Goal: Communication & Community: Answer question/provide support

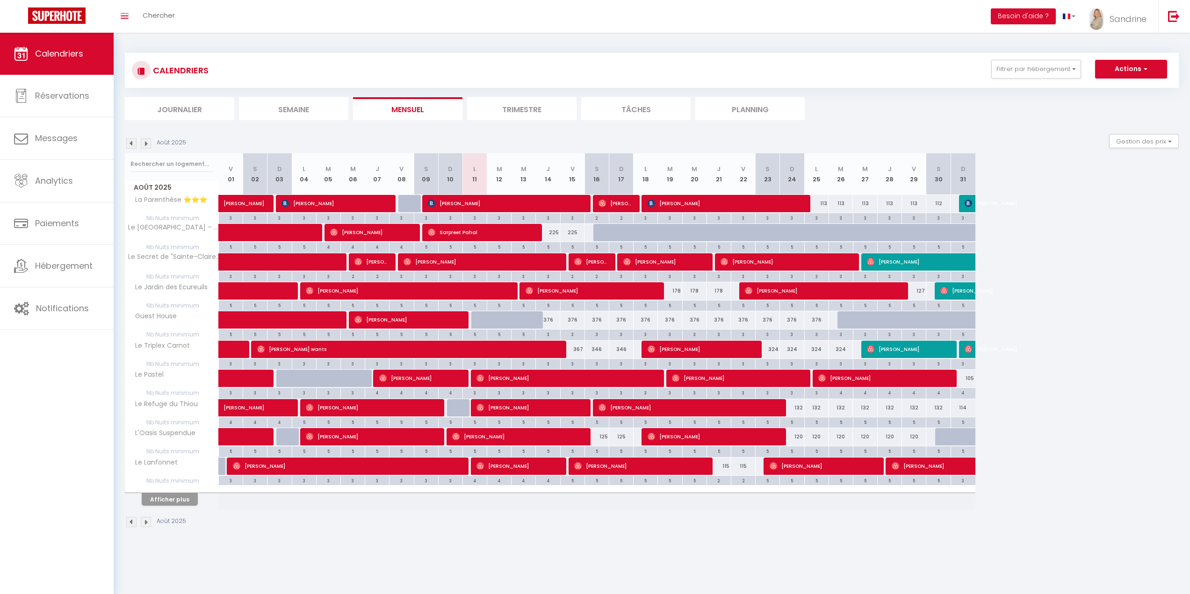
select select
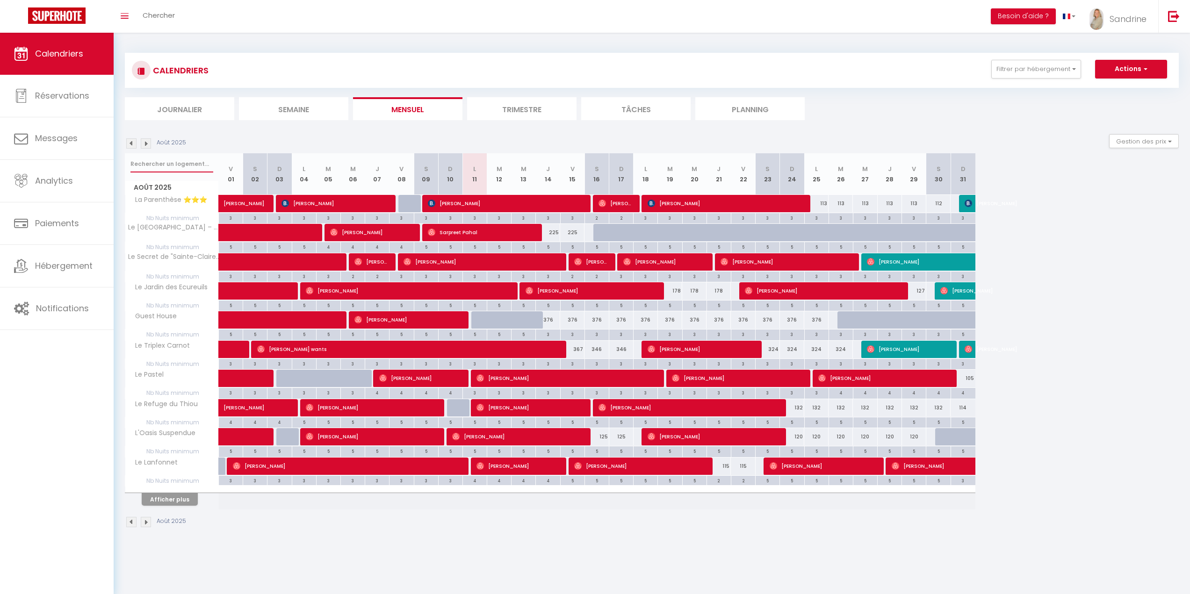
click at [175, 171] on input "text" at bounding box center [171, 164] width 83 height 17
type input "a"
select select
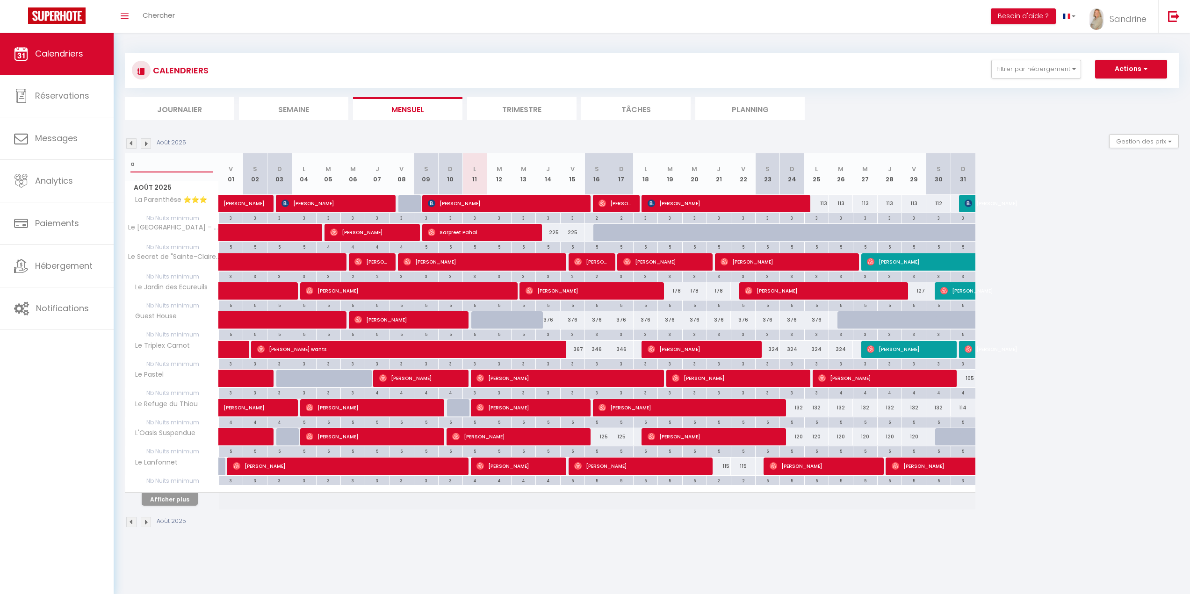
select select
type input "ar"
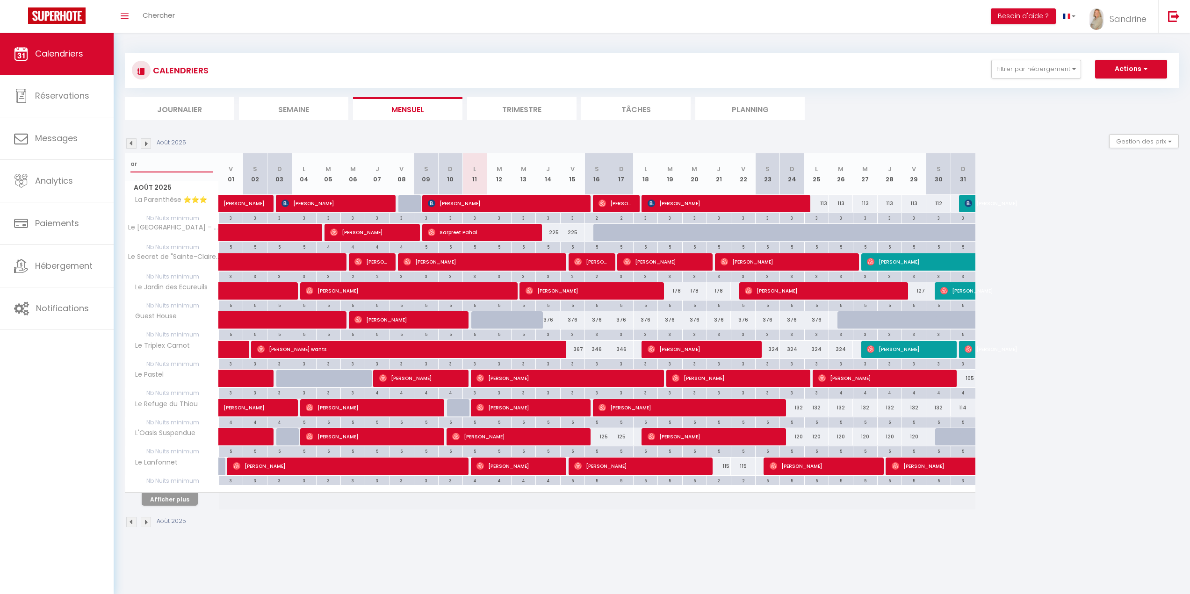
select select
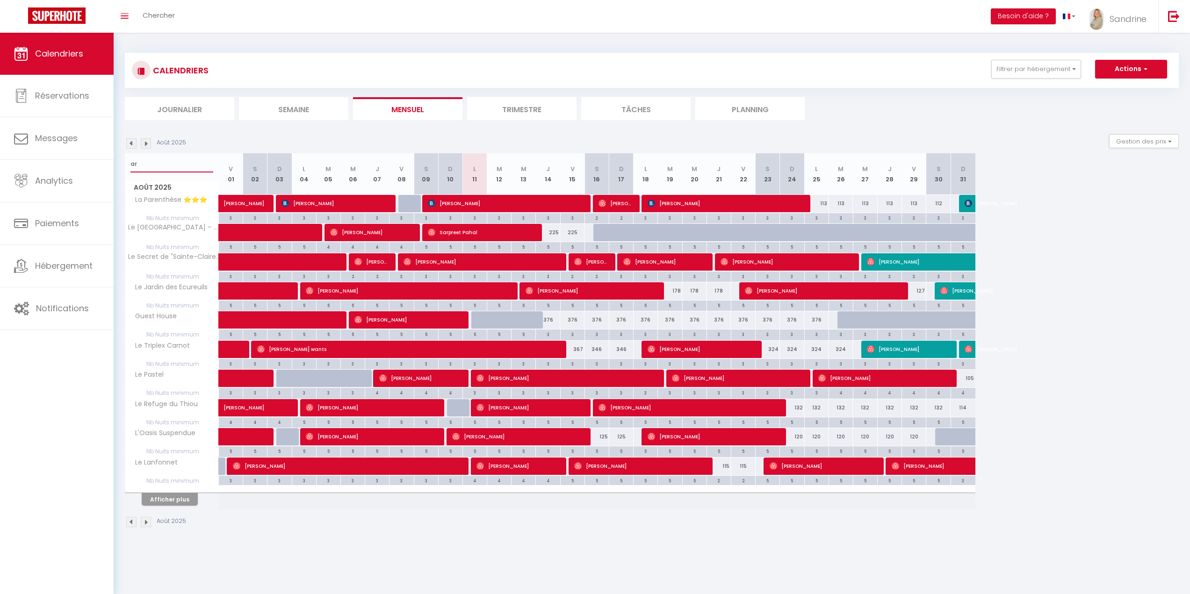
select select
type input "arv"
select select
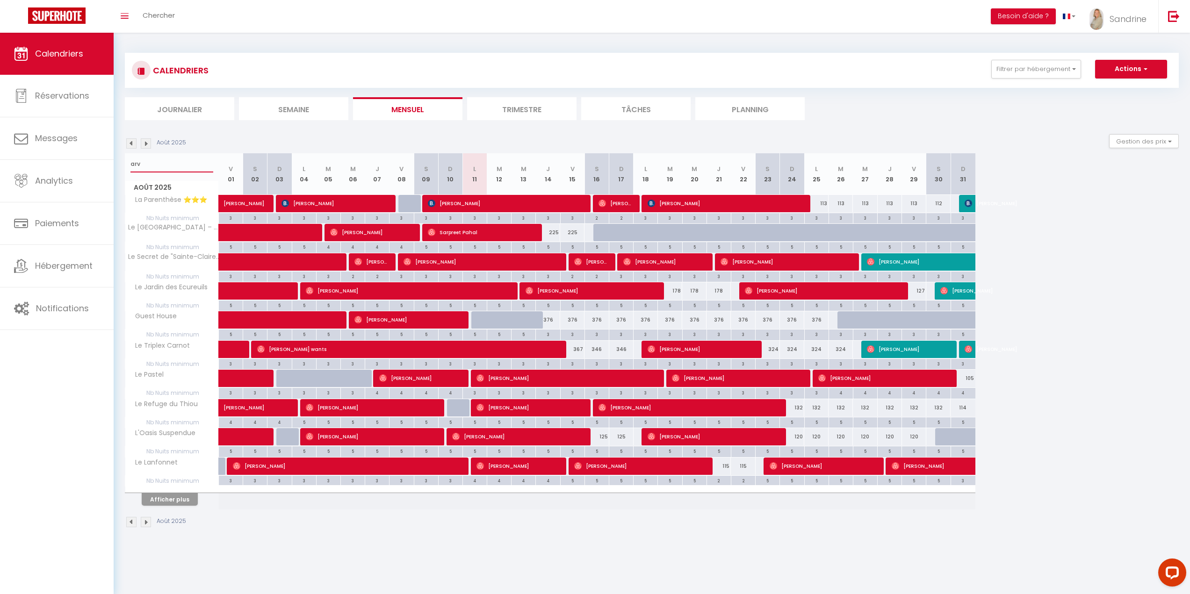
select select
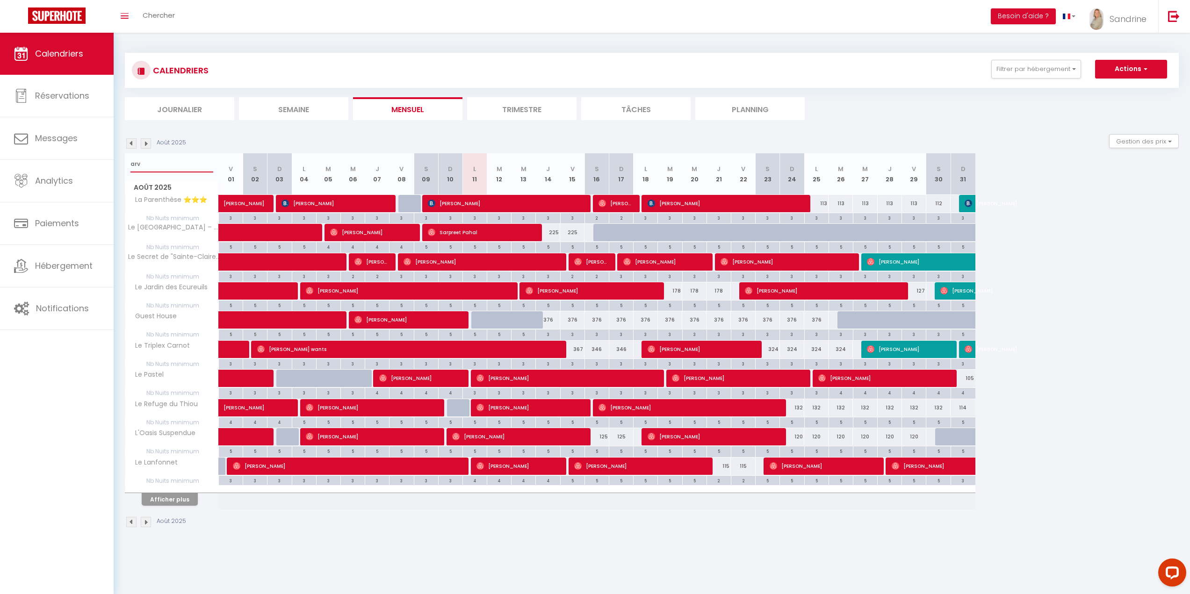
type input "arva"
select select
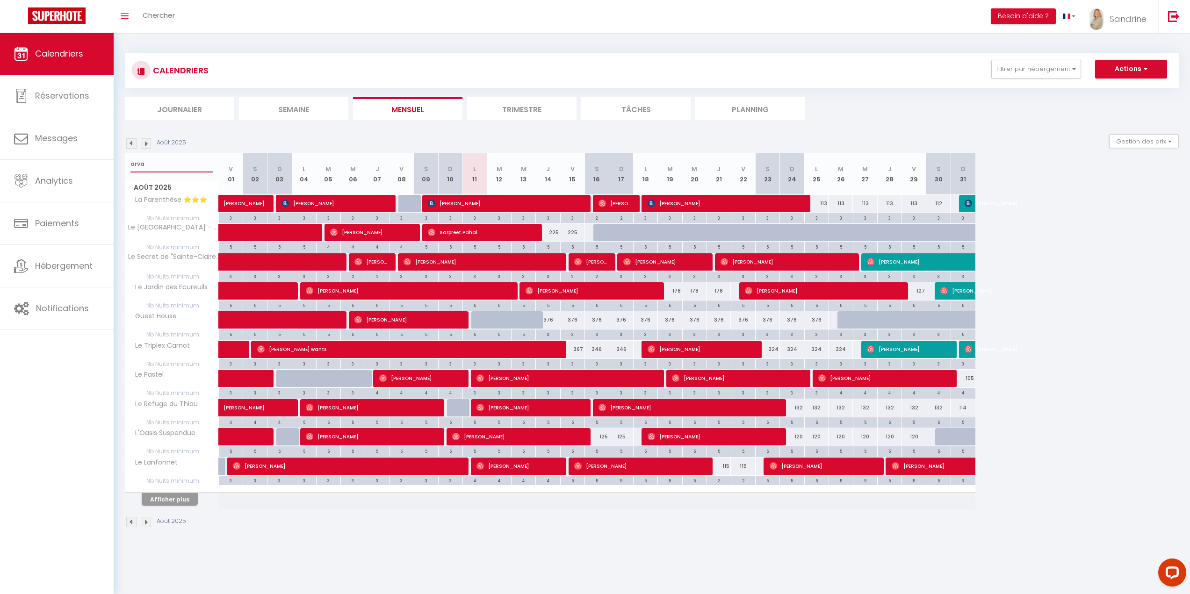
select select
type input "aravis"
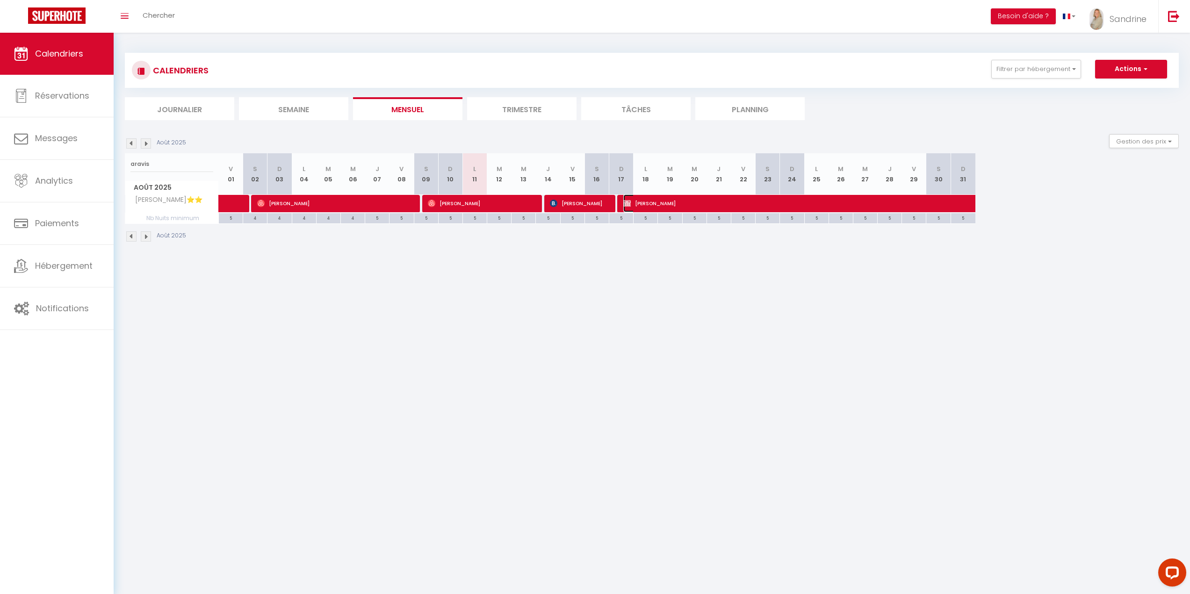
click at [762, 206] on span "[PERSON_NAME]" at bounding box center [784, 204] width 323 height 18
select select "OK"
select select "0"
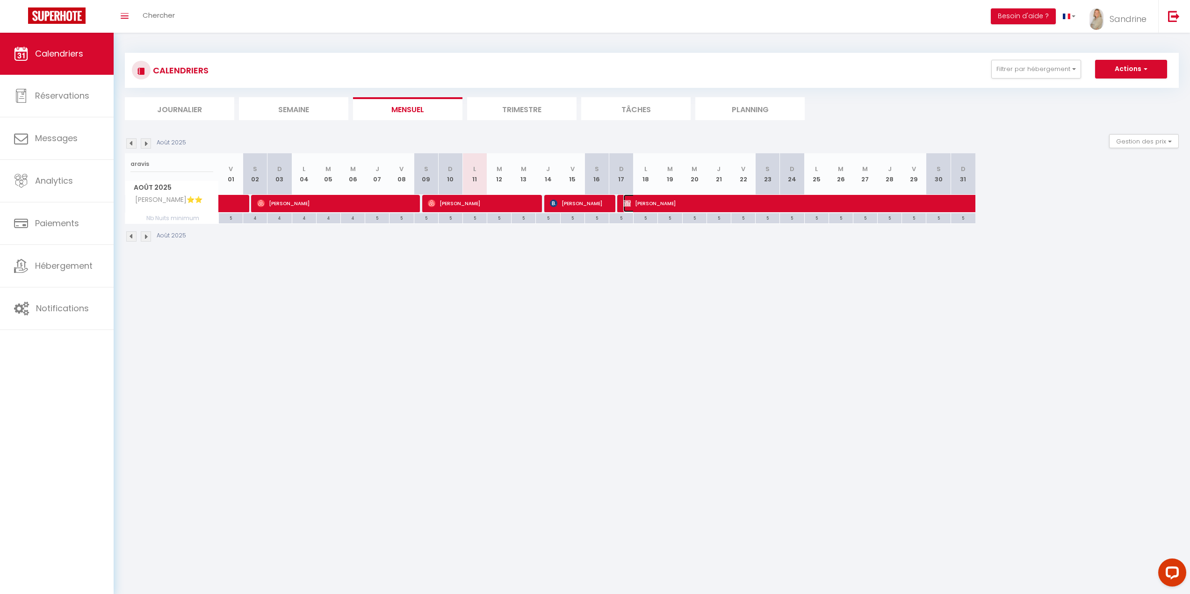
select select "1"
select select
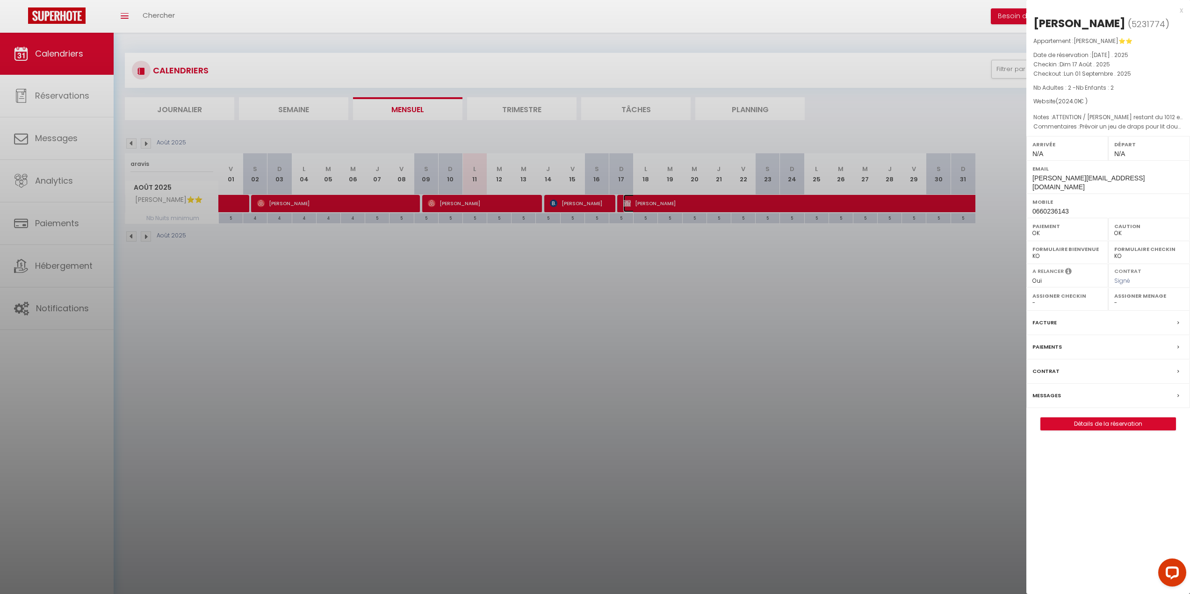
select select "20817"
click at [1118, 418] on link "Détails de la réservation" at bounding box center [1108, 424] width 135 height 12
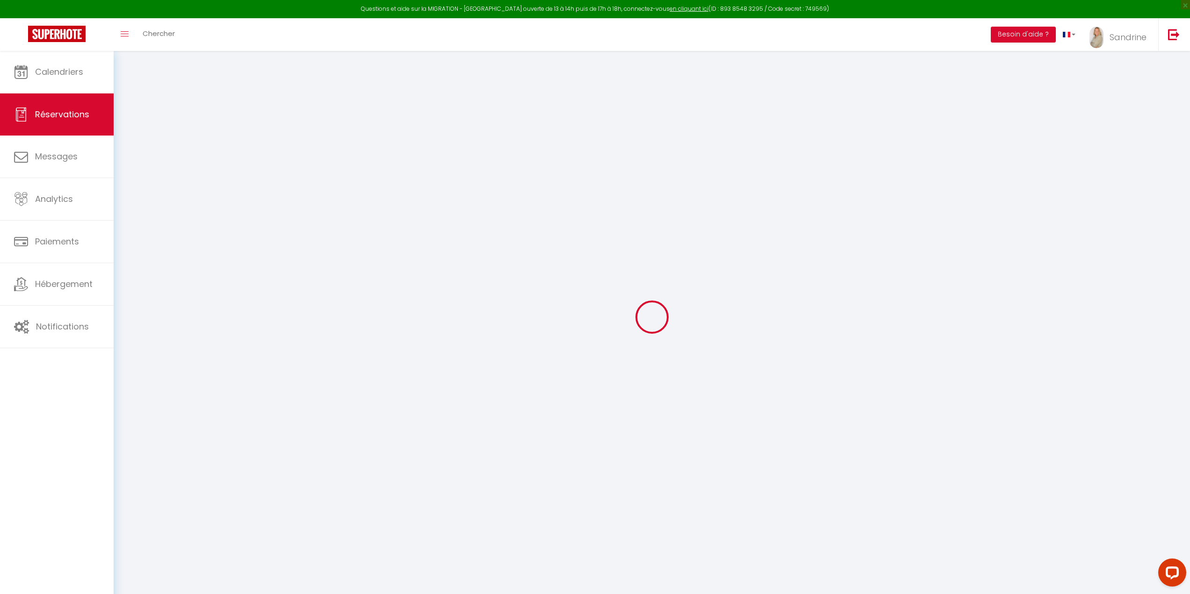
select select
checkbox input "false"
select select
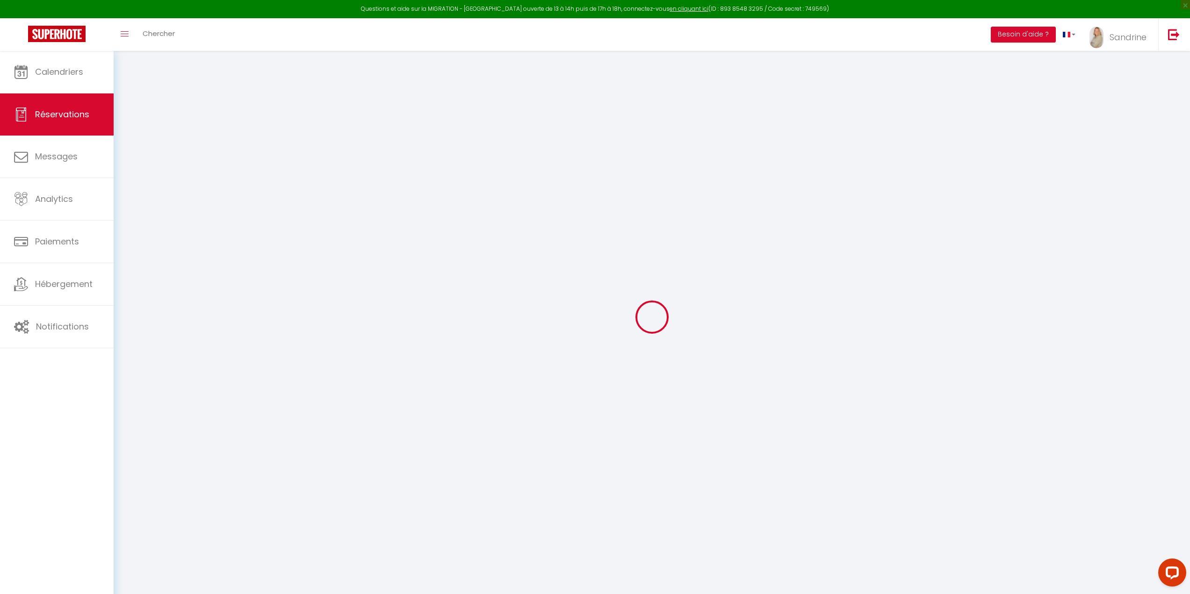
checkbox input "false"
type textarea "Prévoir un jeu de draps pour lit double + serviettes supplémentaires."
type textarea "ATTENTION / [PERSON_NAME] restant du 1012 euros par virement"
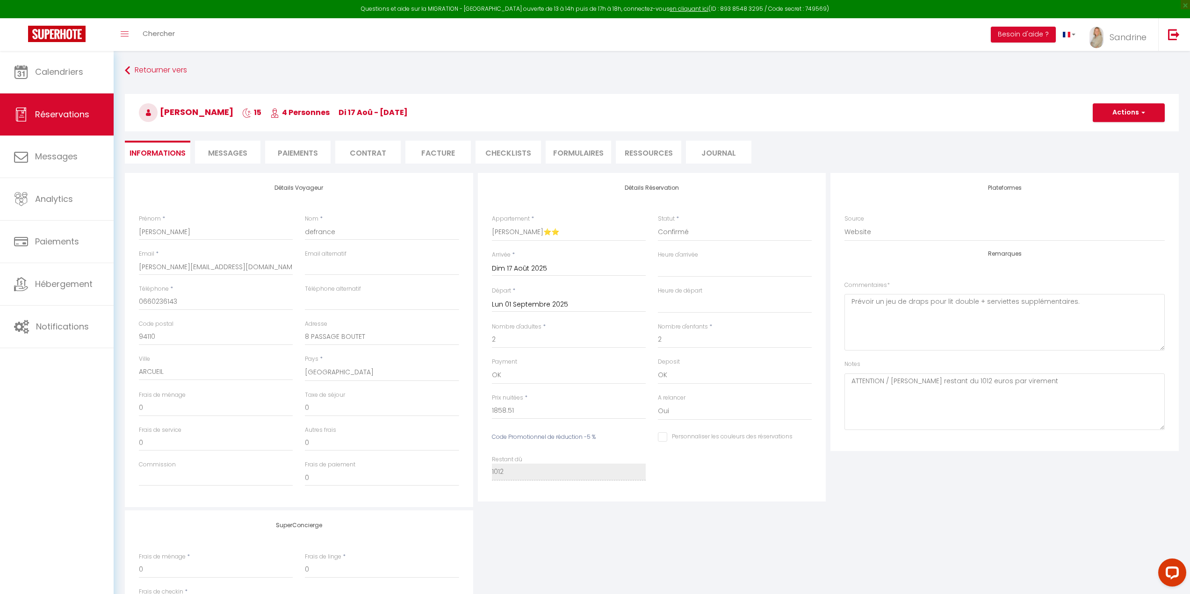
type input "140"
type input "25.5"
select select
checkbox input "false"
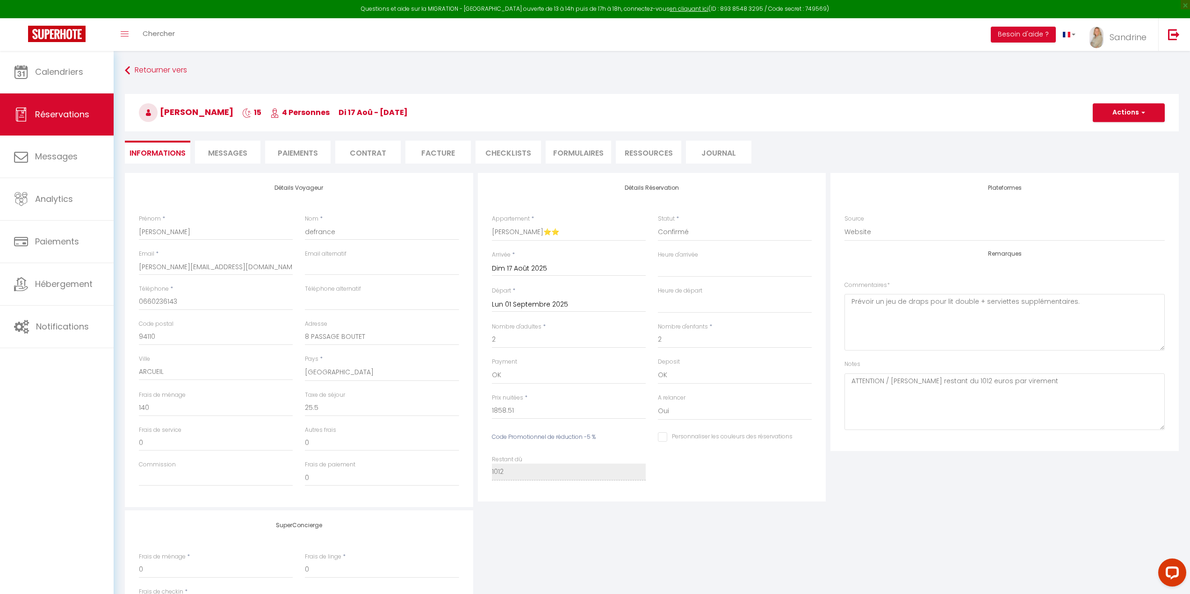
click at [236, 146] on li "Messages" at bounding box center [227, 152] width 65 height 23
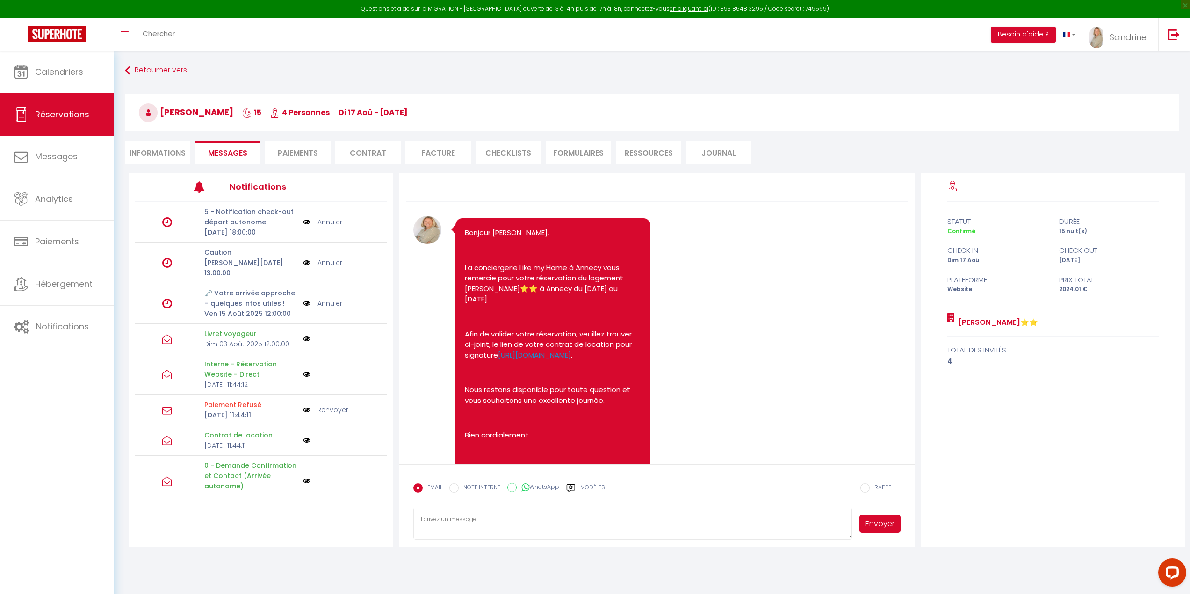
click at [508, 518] on textarea at bounding box center [632, 524] width 439 height 33
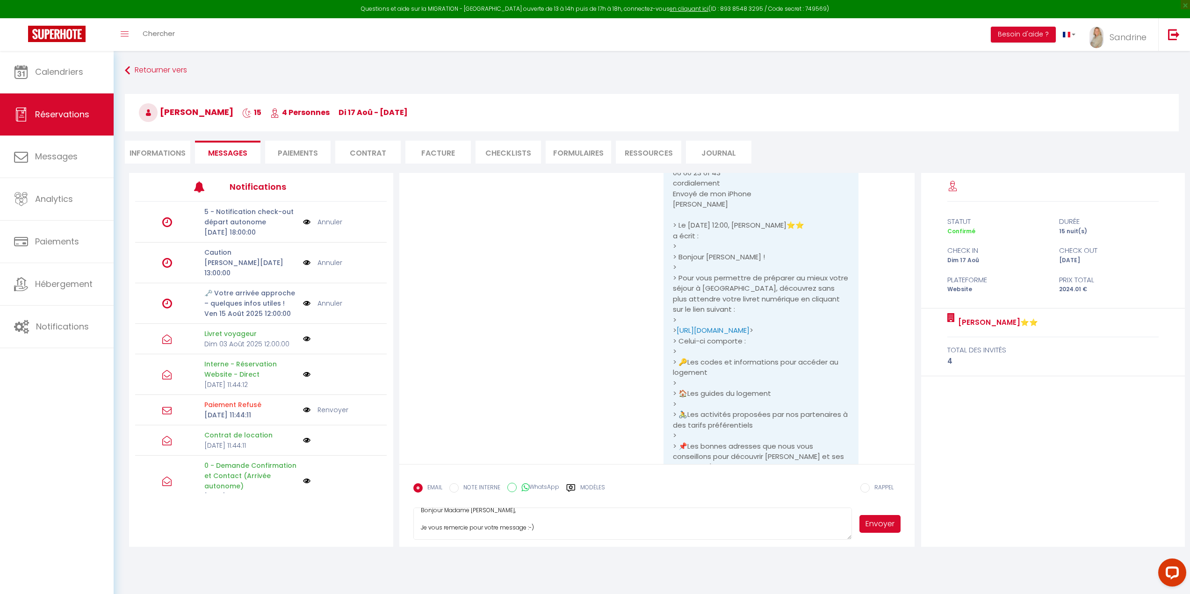
scroll to position [10, 0]
click at [562, 528] on textarea "Bonjour Madame [PERSON_NAME], Je vous remercie pour votre message :-) Ne vous i…" at bounding box center [632, 524] width 439 height 33
click at [563, 539] on textarea "Bonjour Madame [PERSON_NAME], Je vous remercie pour votre message :-) Ne vous i…" at bounding box center [632, 524] width 439 height 33
click at [755, 530] on textarea "Bonjour Madame [PERSON_NAME], Je vous remercie pour votre message :-) Ne vous i…" at bounding box center [632, 524] width 439 height 33
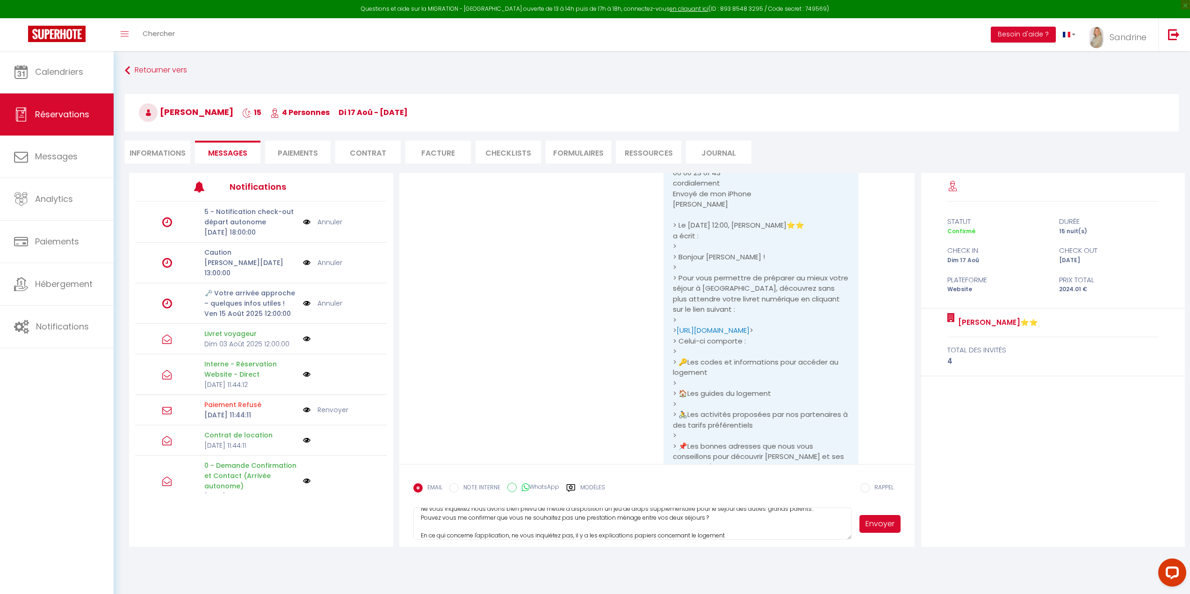
click at [730, 534] on textarea "Bonjour Madame [PERSON_NAME], Je vous remercie pour votre message :-) Ne vous i…" at bounding box center [632, 524] width 439 height 33
type textarea "Bonjour Madame [PERSON_NAME], Je vous remercie pour votre message :-) Ne vous i…"
click at [875, 525] on button "Envoyer" at bounding box center [881, 524] width 42 height 18
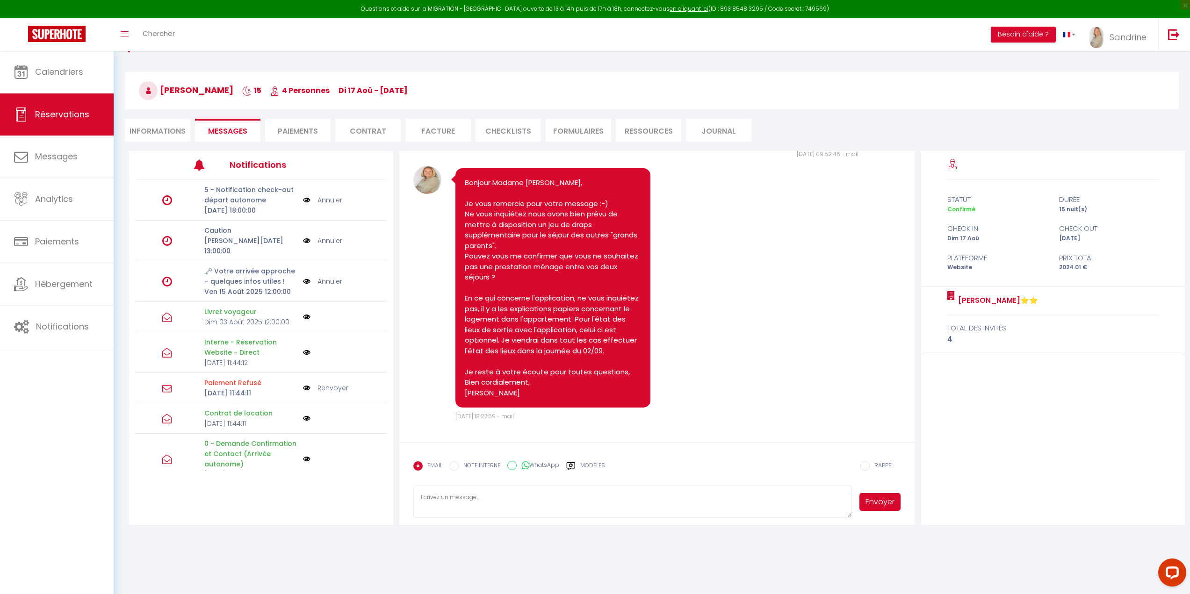
scroll to position [51, 0]
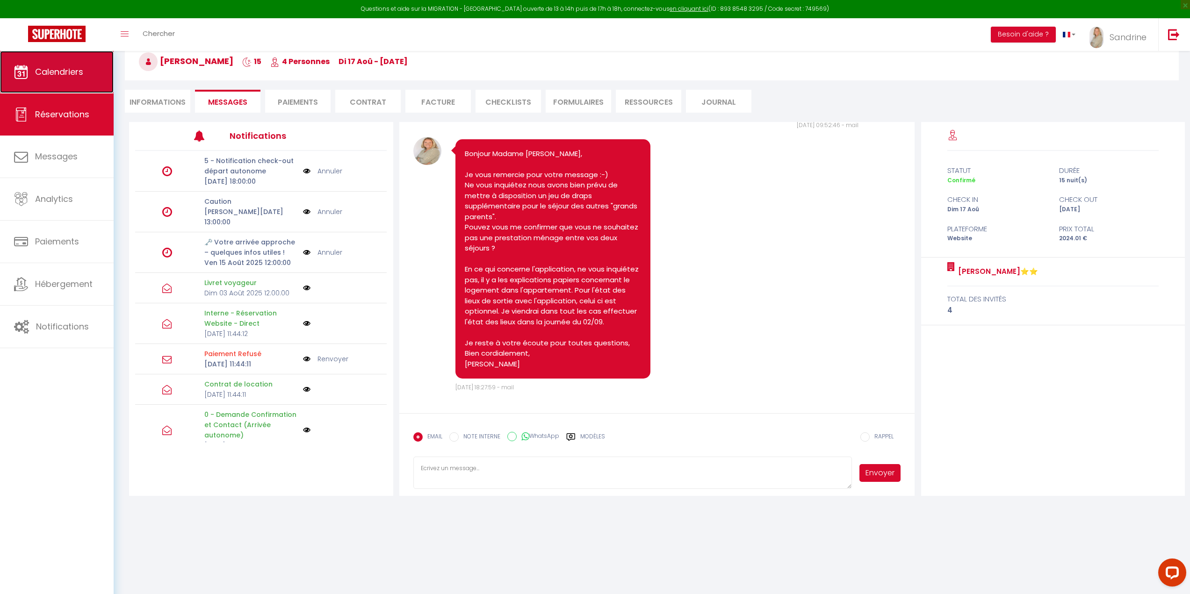
click at [93, 70] on link "Calendriers" at bounding box center [57, 72] width 114 height 42
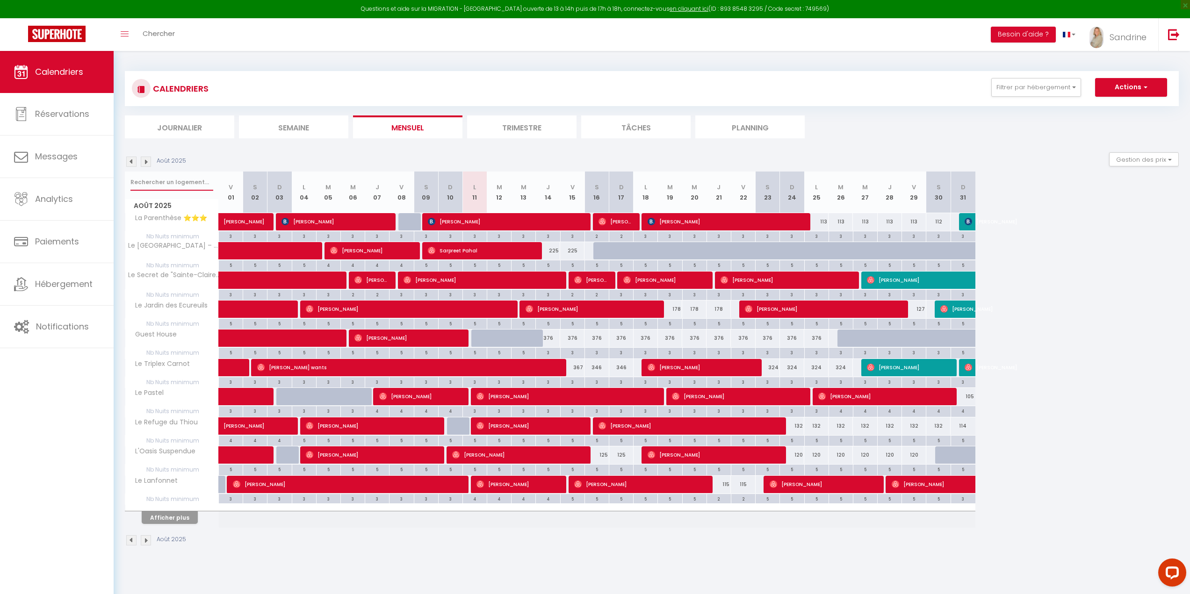
click at [177, 185] on input "text" at bounding box center [171, 182] width 83 height 17
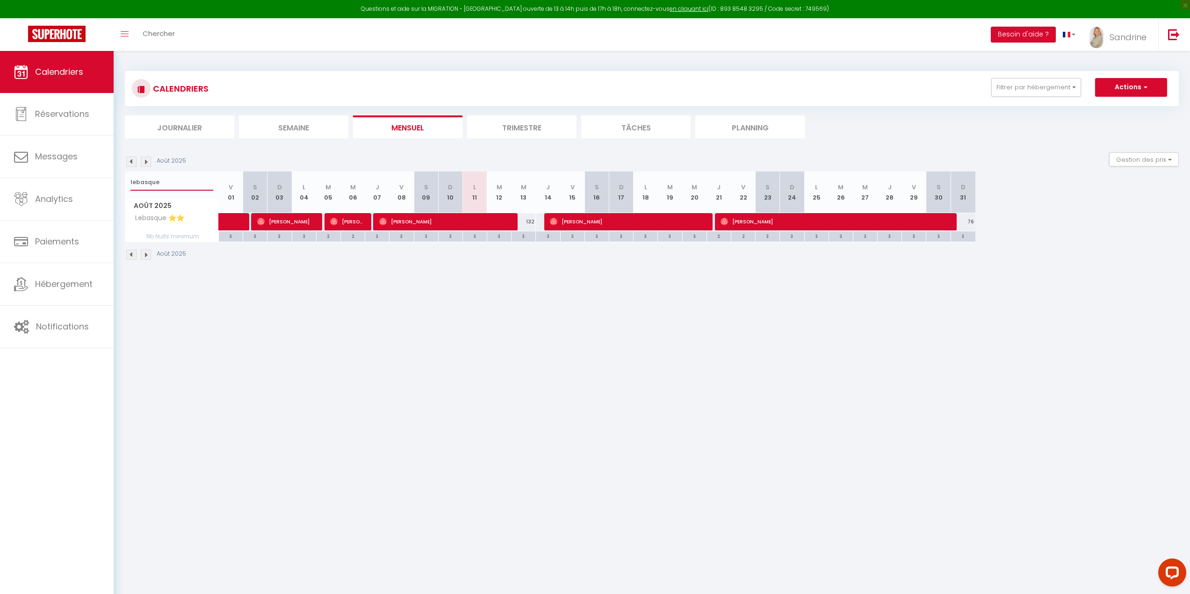
drag, startPoint x: 171, startPoint y: 181, endPoint x: 114, endPoint y: 176, distance: 57.8
click at [114, 176] on div "CALENDRIERS Filtrer par hébergement Tous La Parenthèse ⭐⭐⭐ [PERSON_NAME]⭐⭐ Le M…" at bounding box center [652, 166] width 1076 height 230
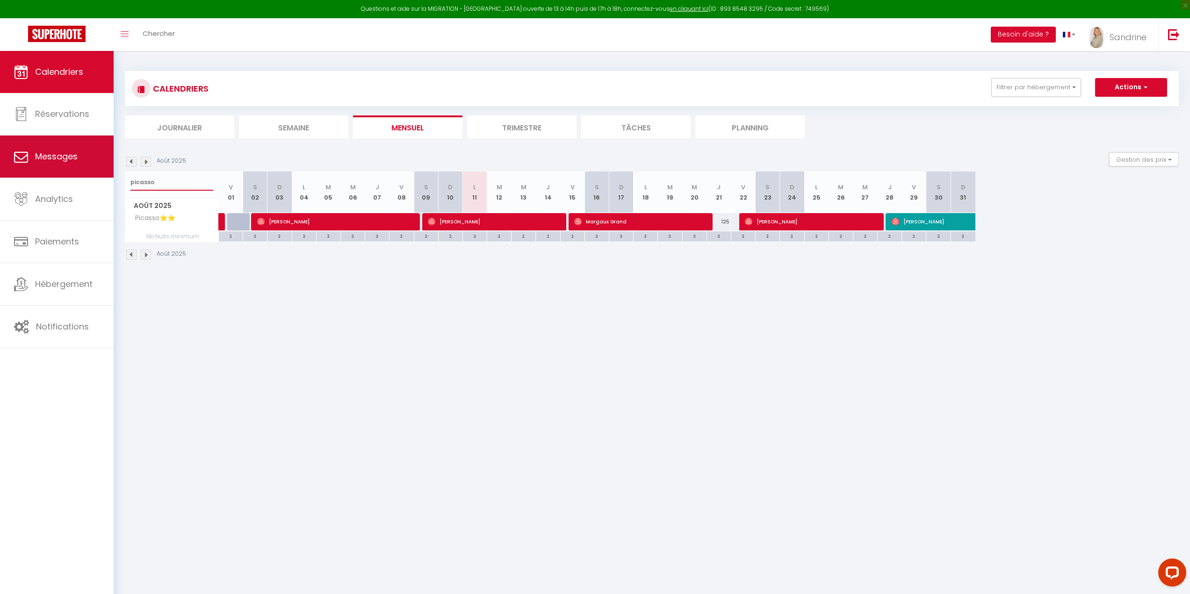
drag, startPoint x: 158, startPoint y: 182, endPoint x: 108, endPoint y: 176, distance: 50.9
click at [108, 176] on div "Questions et aide sur la MIGRATION - [GEOGRAPHIC_DATA] ouverte de 13 à 14h puis…" at bounding box center [595, 166] width 1190 height 230
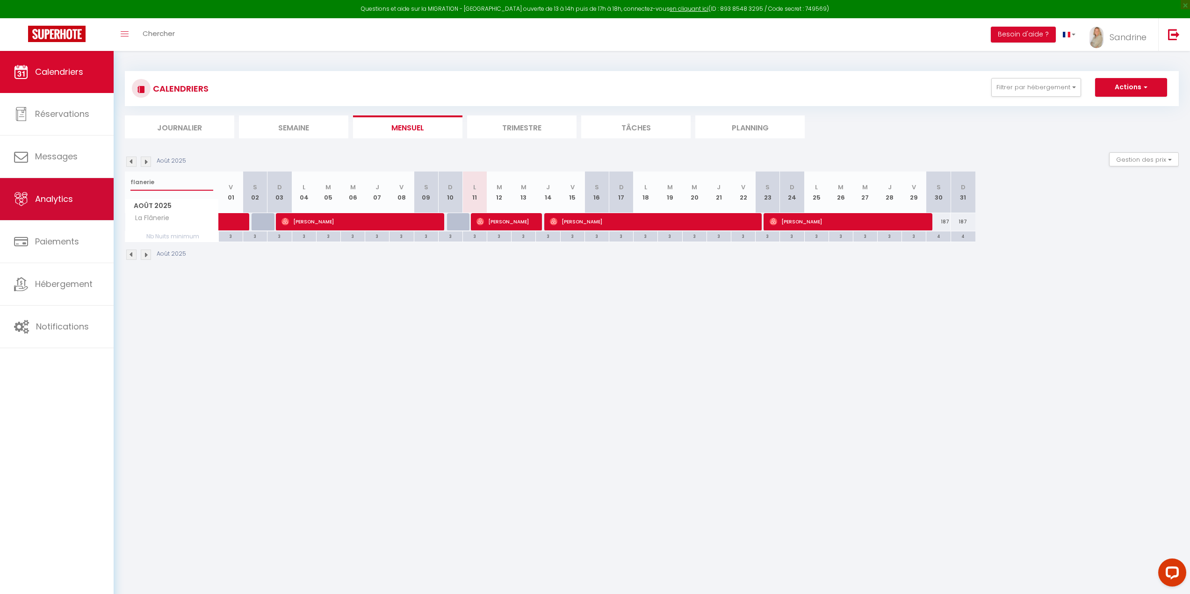
drag, startPoint x: 154, startPoint y: 183, endPoint x: 110, endPoint y: 179, distance: 44.1
click at [110, 179] on div "Questions et aide sur la MIGRATION - [GEOGRAPHIC_DATA] ouverte de 13 à 14h puis…" at bounding box center [595, 166] width 1190 height 230
type input "j"
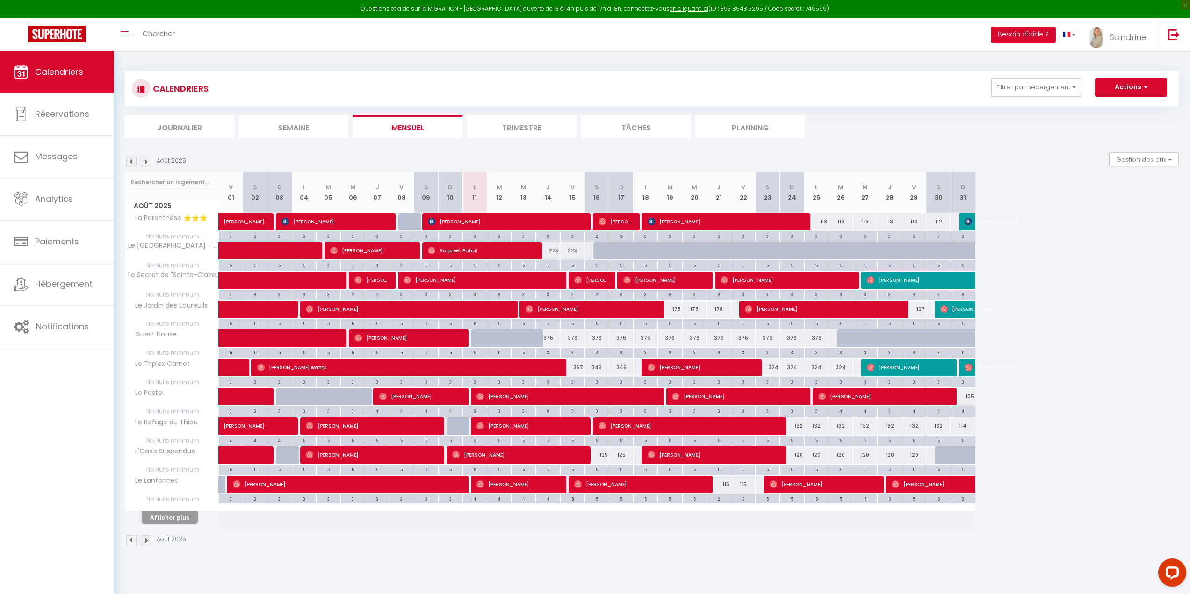
click at [130, 161] on img at bounding box center [131, 162] width 10 height 10
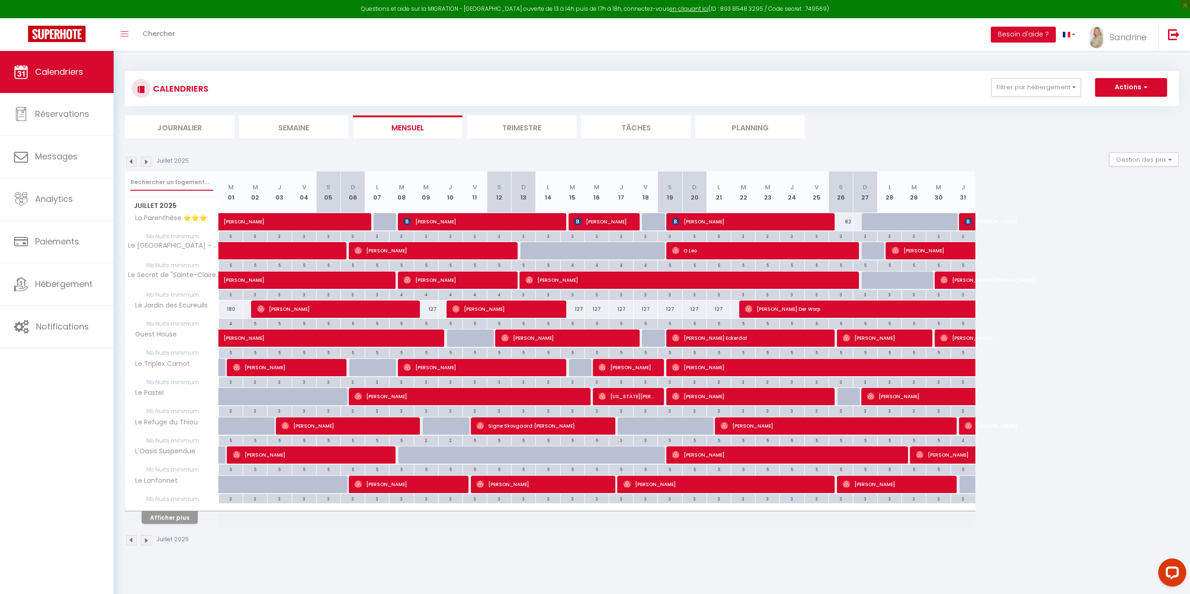
click at [167, 184] on input "text" at bounding box center [171, 182] width 83 height 17
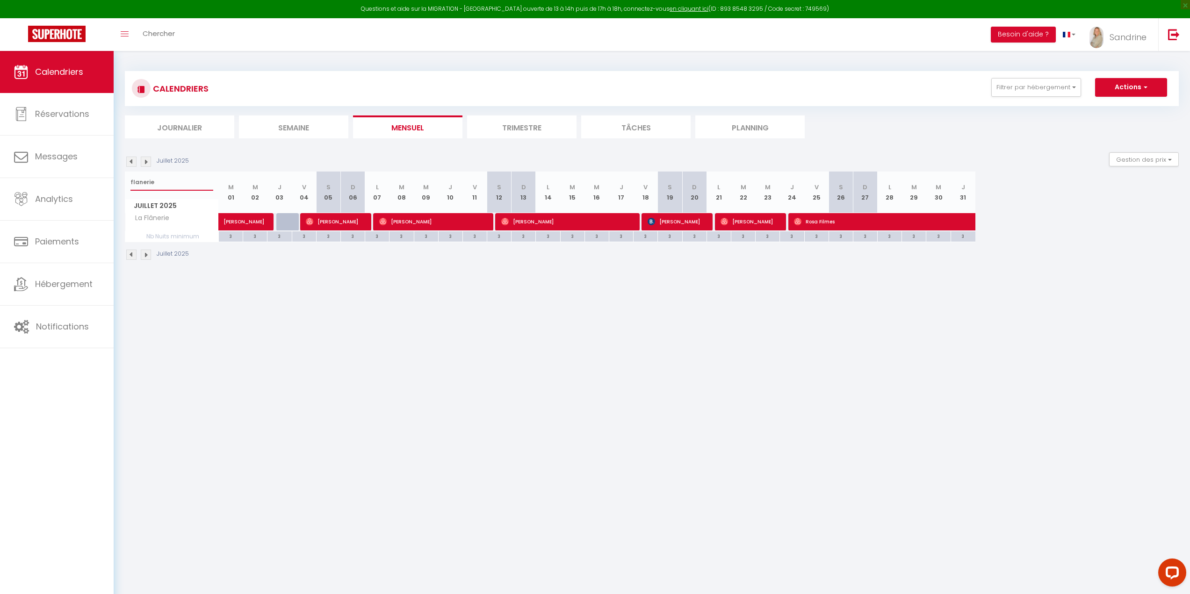
drag, startPoint x: 163, startPoint y: 182, endPoint x: 125, endPoint y: 181, distance: 38.3
click at [125, 181] on th "flanerie [DATE]" at bounding box center [172, 193] width 94 height 42
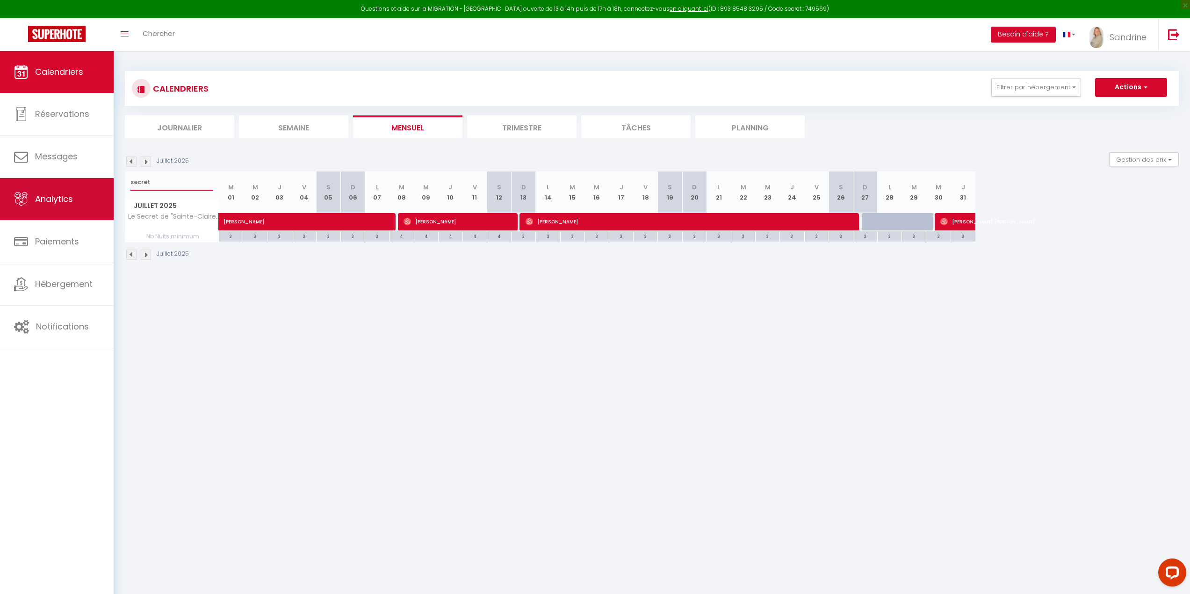
drag, startPoint x: 177, startPoint y: 182, endPoint x: 111, endPoint y: 182, distance: 65.9
click at [111, 182] on div "Questions et aide sur la MIGRATION - [GEOGRAPHIC_DATA] ouverte de 13 à 14h puis…" at bounding box center [595, 166] width 1190 height 230
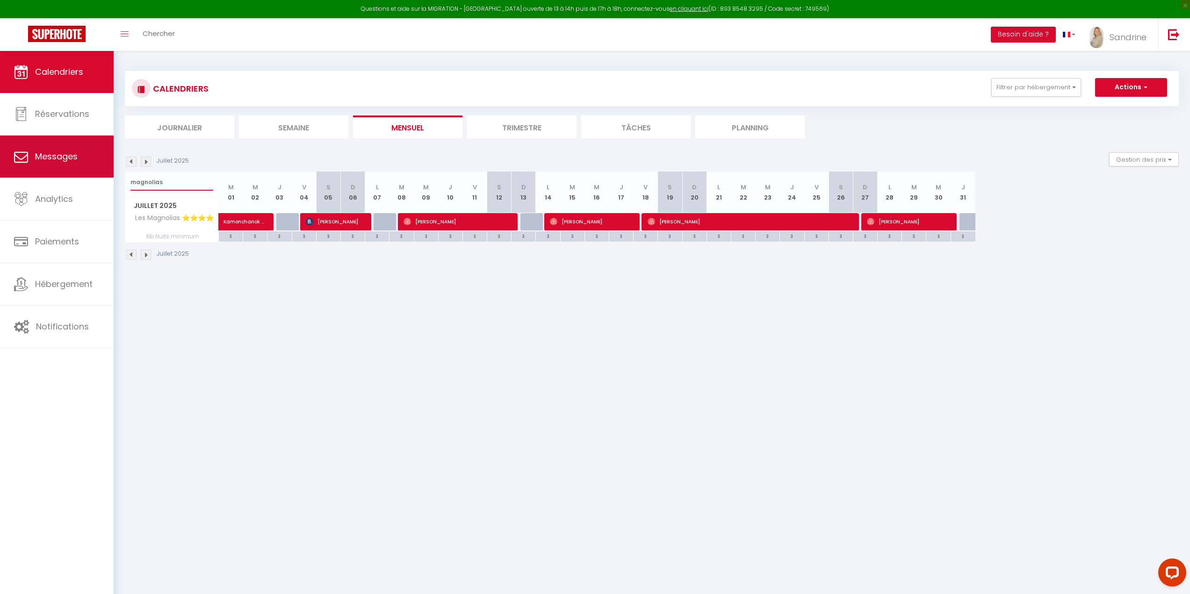
drag, startPoint x: 128, startPoint y: 175, endPoint x: 101, endPoint y: 173, distance: 27.7
click at [101, 173] on div "Questions et aide sur la MIGRATION - [GEOGRAPHIC_DATA] ouverte de 13 à 14h puis…" at bounding box center [595, 166] width 1190 height 230
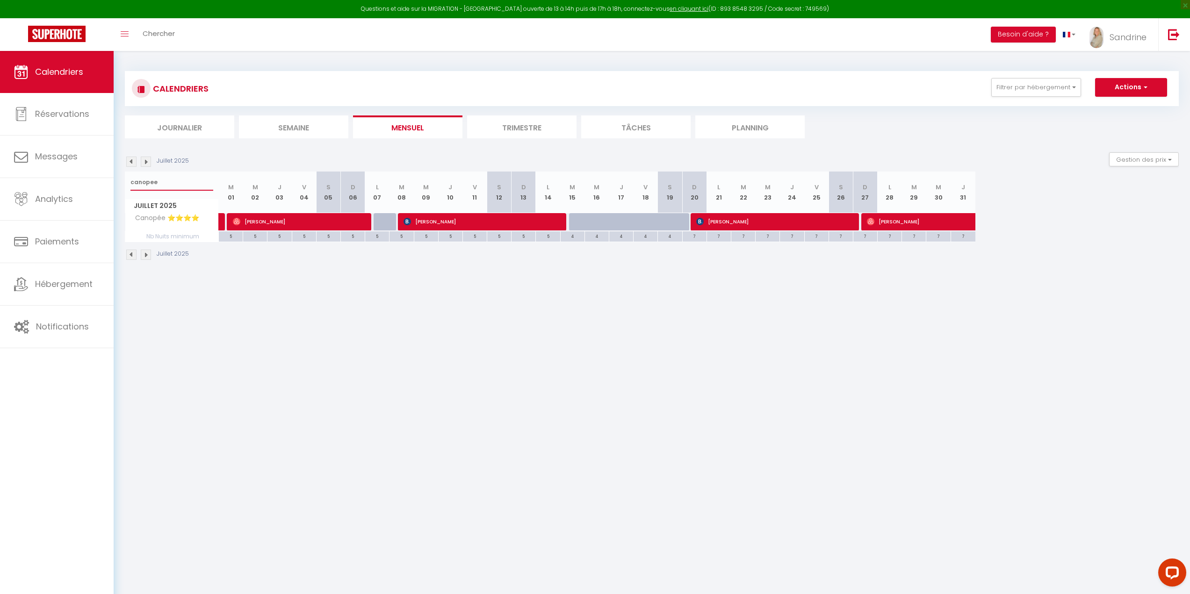
drag, startPoint x: 155, startPoint y: 184, endPoint x: 124, endPoint y: 177, distance: 31.6
click at [124, 177] on div "CALENDRIERS Filtrer par hébergement Tous La Parenthèse ⭐⭐⭐ [PERSON_NAME]⭐⭐ Le M…" at bounding box center [652, 166] width 1076 height 230
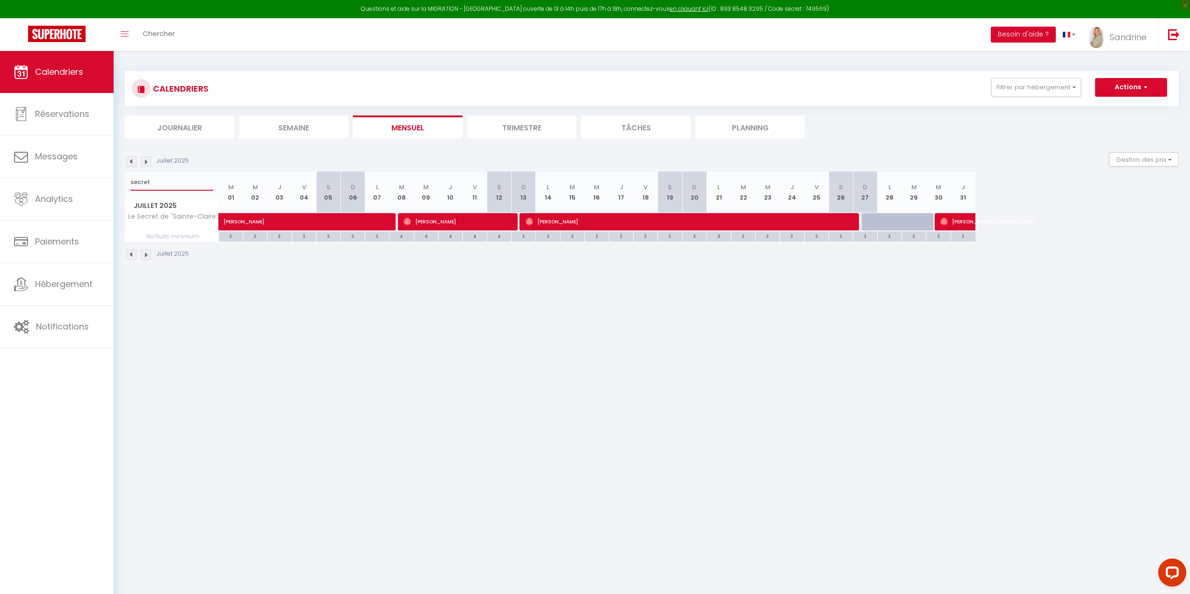
drag, startPoint x: 163, startPoint y: 185, endPoint x: 122, endPoint y: 181, distance: 41.4
click at [122, 181] on div "CALENDRIERS Filtrer par hébergement Tous La Parenthèse ⭐⭐⭐ [PERSON_NAME]⭐⭐ Le M…" at bounding box center [652, 166] width 1076 height 230
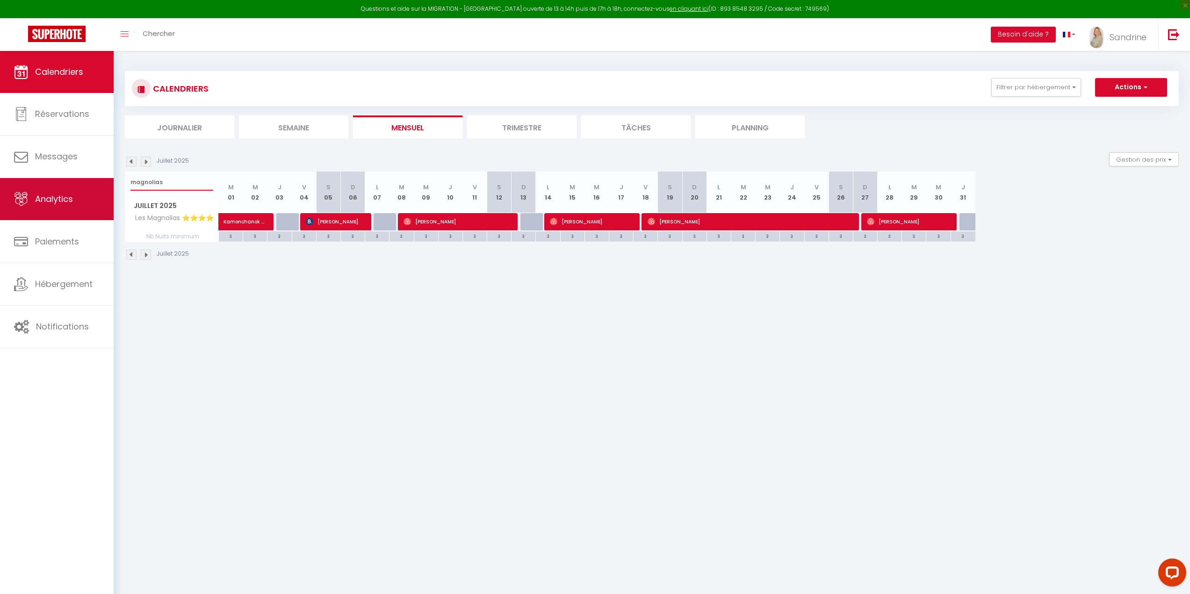
drag, startPoint x: 178, startPoint y: 182, endPoint x: 110, endPoint y: 181, distance: 68.3
click at [110, 181] on div "Questions et aide sur la MIGRATION - [GEOGRAPHIC_DATA] ouverte de 13 à 14h puis…" at bounding box center [595, 166] width 1190 height 230
type input "flanerie"
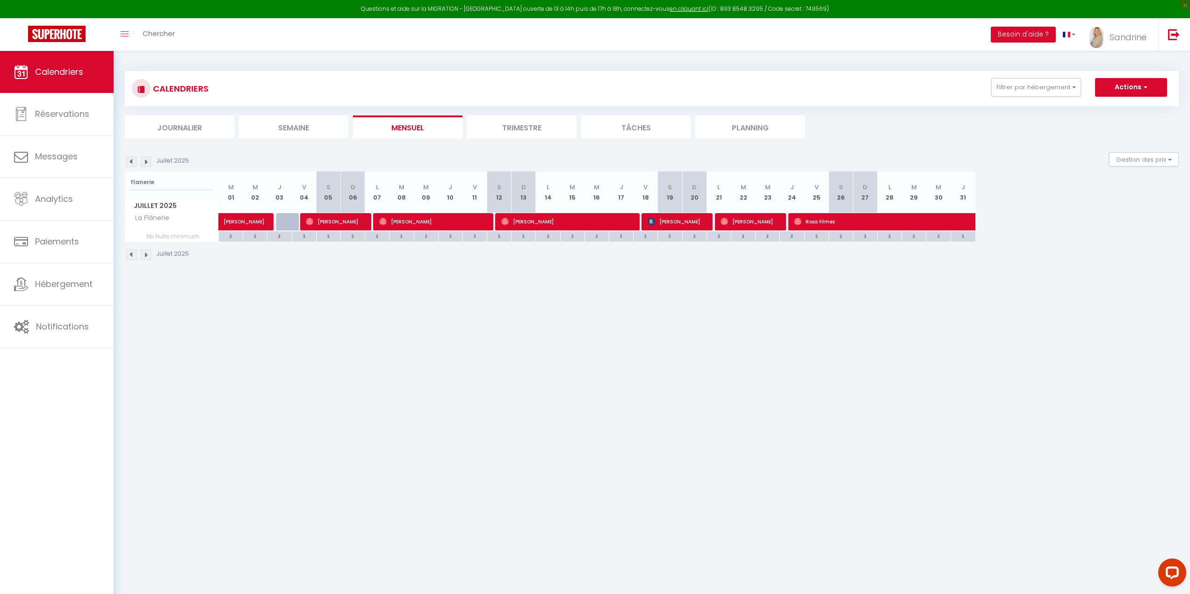
click at [146, 161] on img at bounding box center [146, 162] width 10 height 10
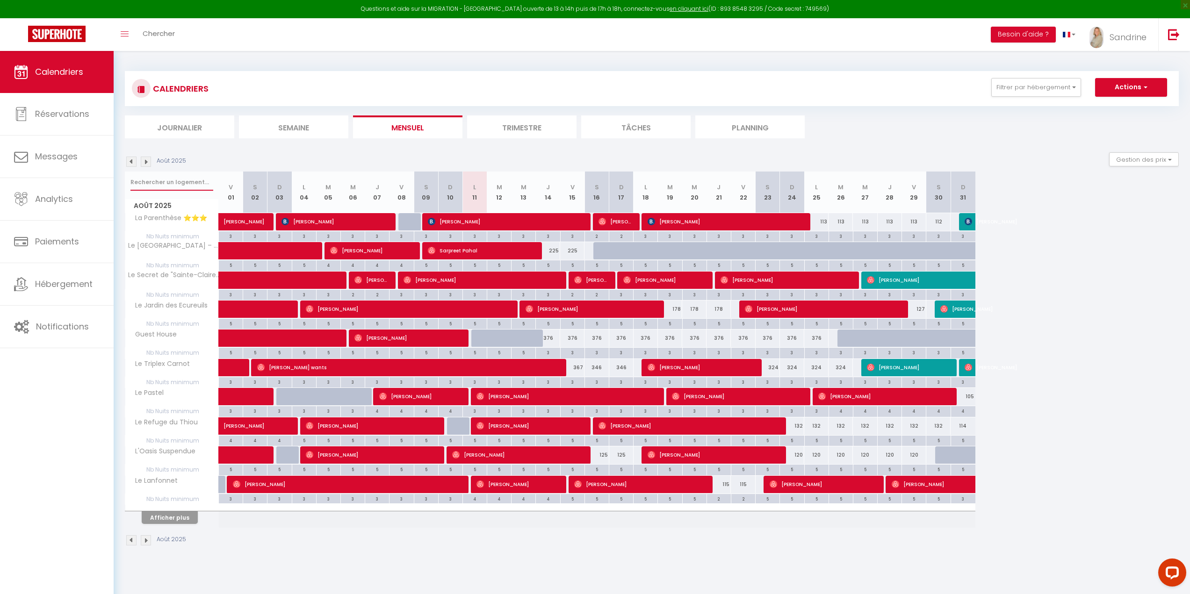
click at [166, 181] on input "text" at bounding box center [171, 182] width 83 height 17
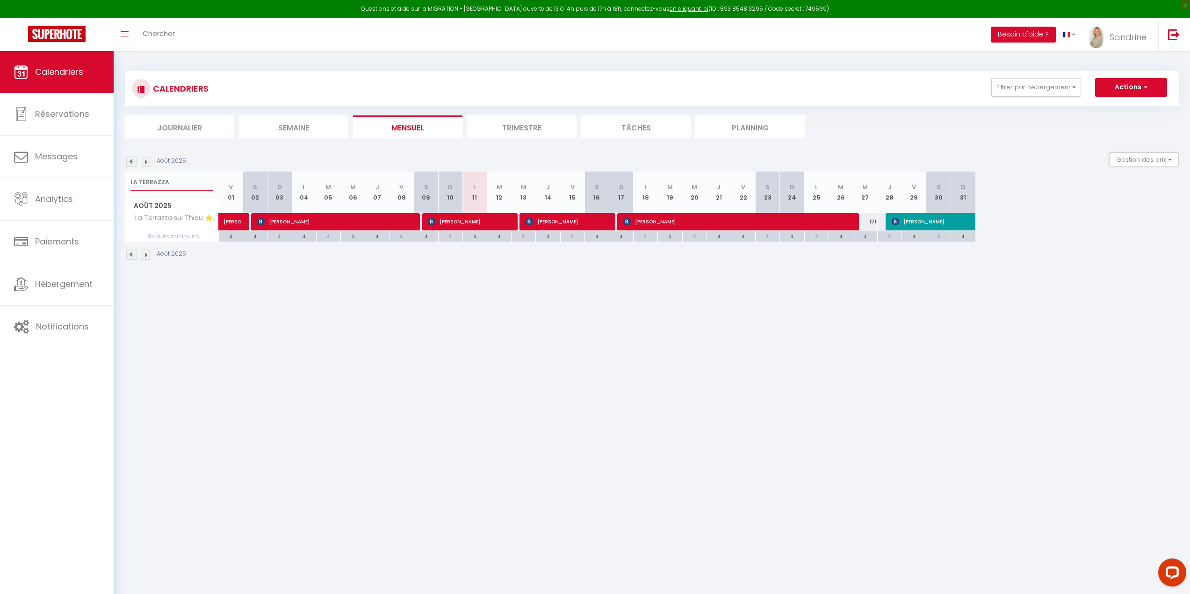
drag, startPoint x: 149, startPoint y: 182, endPoint x: 118, endPoint y: 182, distance: 31.3
click at [118, 182] on div "CALENDRIERS Filtrer par hébergement Tous La Parenthèse ⭐⭐⭐ [PERSON_NAME]⭐⭐ Le M…" at bounding box center [652, 166] width 1076 height 230
type input "ARAVIS"
